Goal: Task Accomplishment & Management: Complete application form

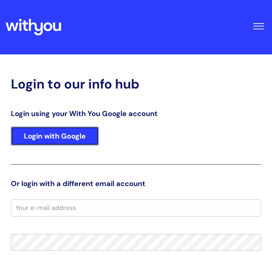
click at [81, 138] on link "Login with Google" at bounding box center [55, 135] width 88 height 19
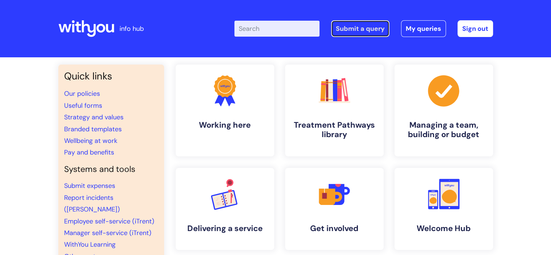
click at [272, 27] on link "Submit a query" at bounding box center [360, 28] width 58 height 17
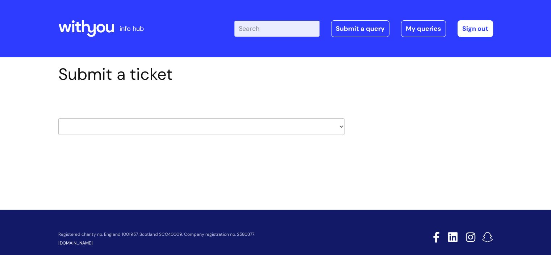
click at [169, 127] on select "HR / People IT and Support Clinical Drug Alerts Finance Accounts Data Support T…" at bounding box center [201, 126] width 286 height 17
select select "it_and_support"
click at [58, 118] on select "HR / People IT and Support Clinical Drug Alerts Finance Accounts Data Support T…" at bounding box center [201, 126] width 286 height 17
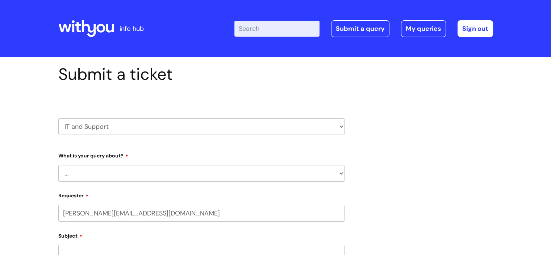
select select "80004286533"
click at [79, 175] on select "... Mobile Phone Reset & MFA Accounts, Starters and Leavers IT Hardware issue I…" at bounding box center [201, 173] width 286 height 17
drag, startPoint x: 27, startPoint y: 144, endPoint x: 28, endPoint y: 134, distance: 10.2
